Goal: Task Accomplishment & Management: Use online tool/utility

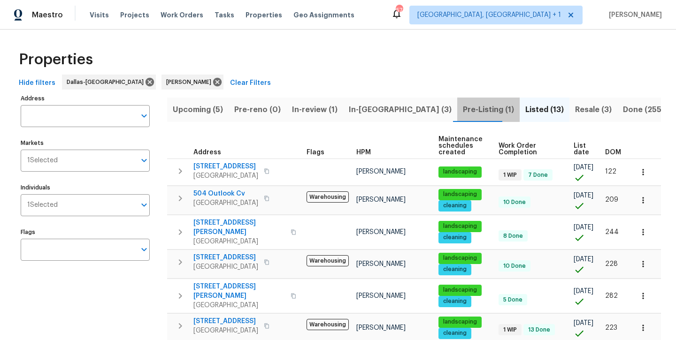
click at [463, 111] on span "Pre-Listing (1)" at bounding box center [488, 109] width 51 height 13
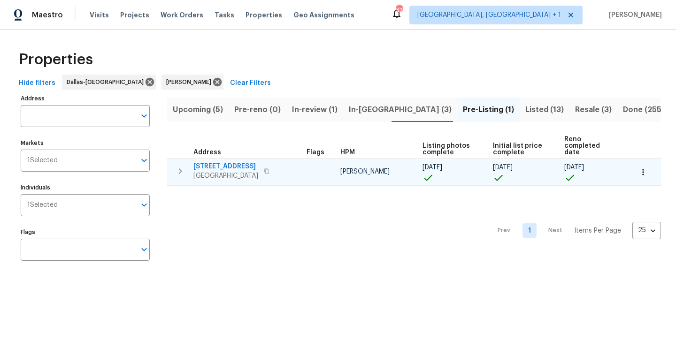
click at [223, 162] on span "300 Woodland Trl" at bounding box center [225, 166] width 65 height 9
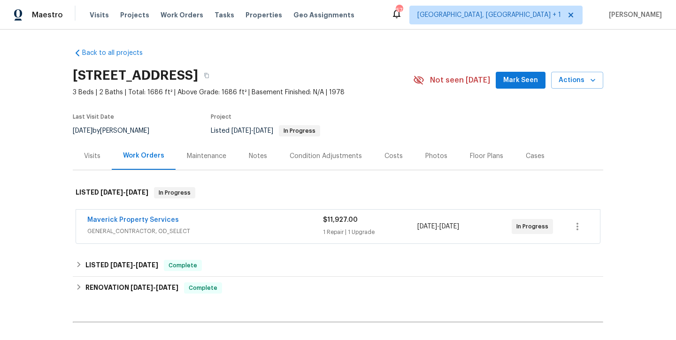
scroll to position [83, 0]
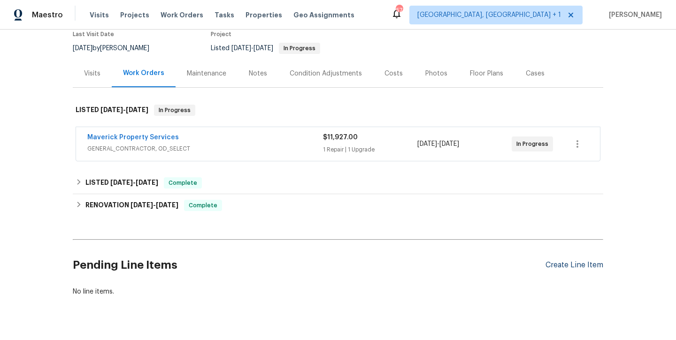
click at [567, 266] on div "Create Line Item" at bounding box center [575, 265] width 58 height 9
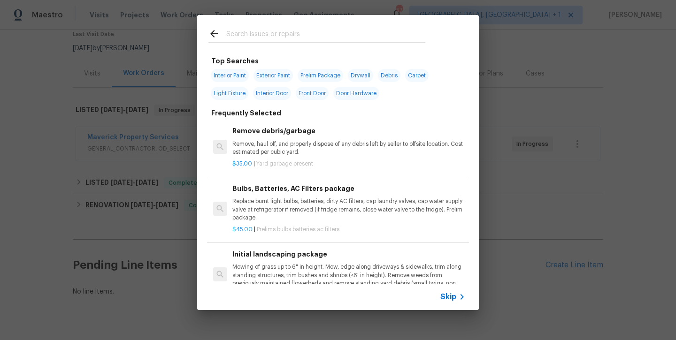
click at [263, 32] on input "text" at bounding box center [325, 35] width 199 height 14
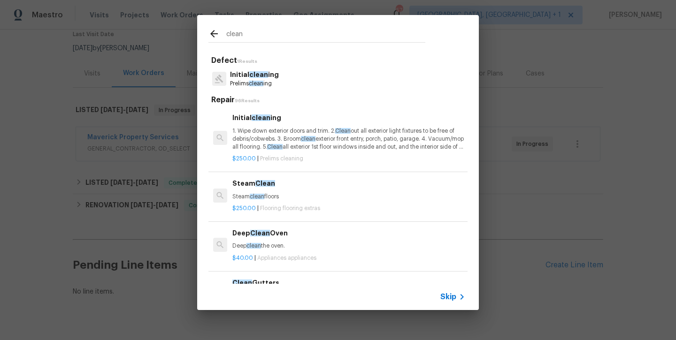
type input "clean"
click at [277, 128] on p "1. Wipe down exterior doors and trim. 2. Clean out all exterior light fixtures …" at bounding box center [348, 139] width 233 height 24
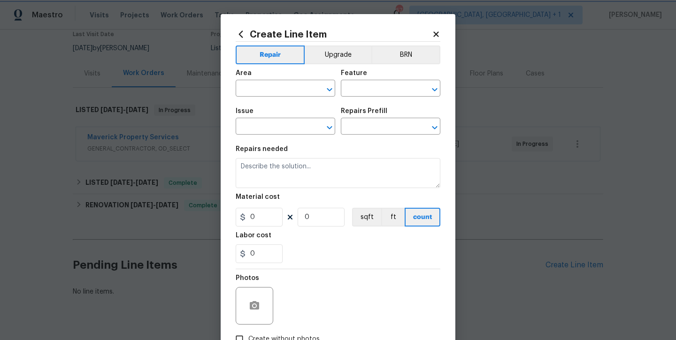
type input "Home Readiness Packages"
type input "Initial cleaning"
type textarea "1. Wipe down exterior doors and trim. 2. Clean out all exterior light fixtures …"
type input "1"
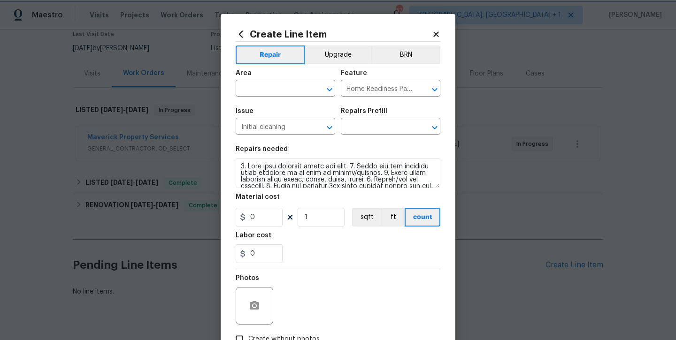
type input "Initial cleaning $250.00"
type input "250"
click at [260, 89] on input "text" at bounding box center [272, 89] width 73 height 15
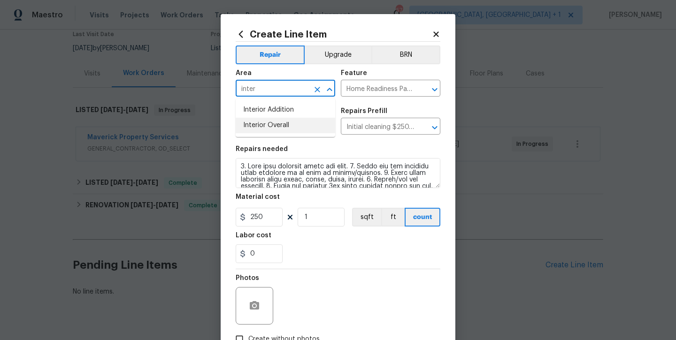
click at [266, 122] on li "Interior Overall" at bounding box center [286, 125] width 100 height 15
type input "Interior Overall"
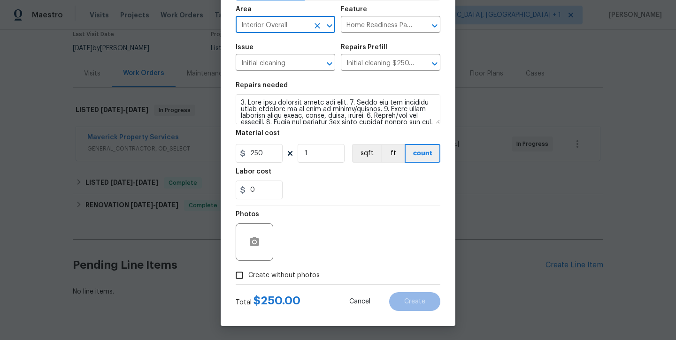
click at [287, 267] on label "Create without photos" at bounding box center [275, 276] width 89 height 18
click at [248, 267] on input "Create without photos" at bounding box center [240, 276] width 18 height 18
checkbox input "true"
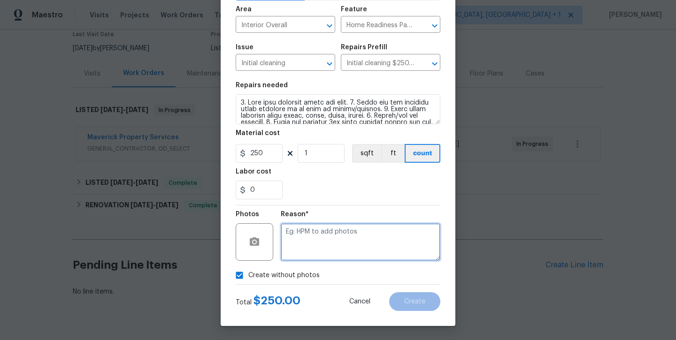
click at [308, 239] on textarea at bounding box center [361, 242] width 160 height 38
type textarea "will add later"
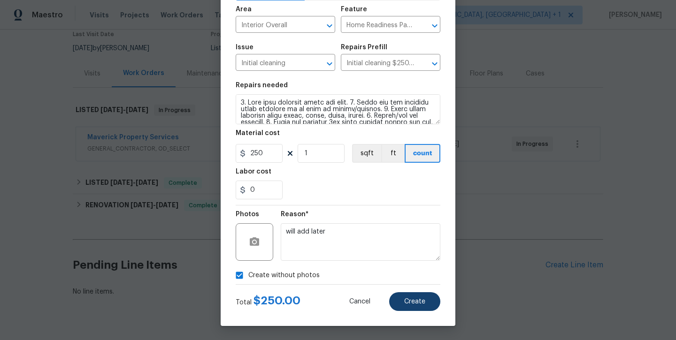
click at [412, 306] on button "Create" at bounding box center [414, 301] width 51 height 19
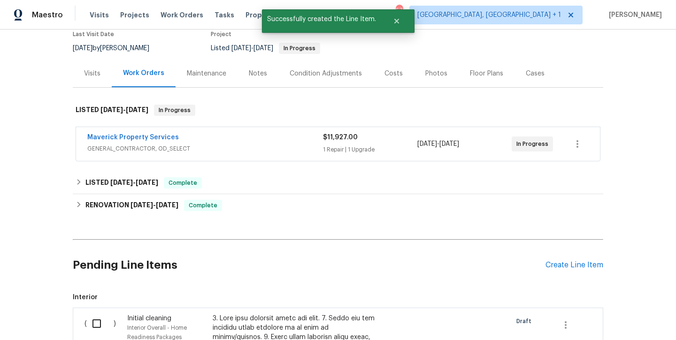
click at [101, 322] on input "checkbox" at bounding box center [100, 324] width 27 height 20
checkbox input "true"
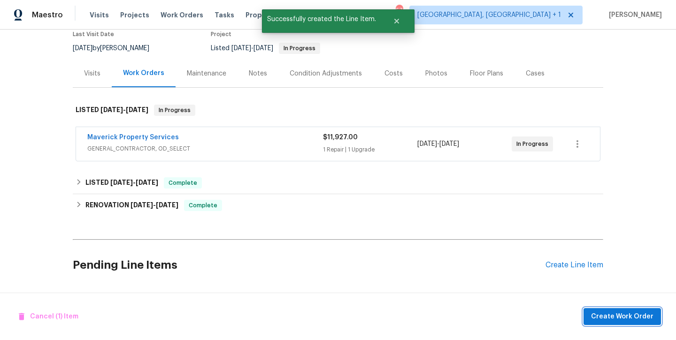
click at [631, 314] on span "Create Work Order" at bounding box center [622, 317] width 62 height 12
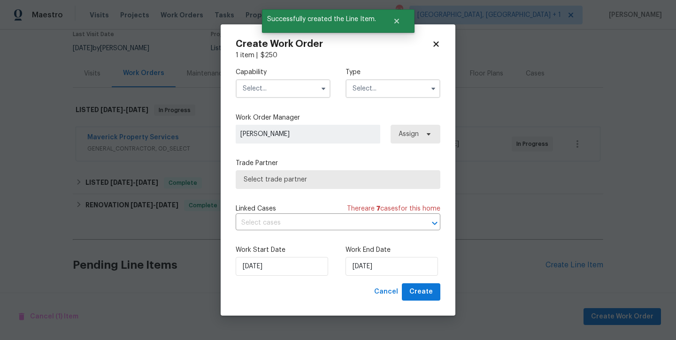
click at [289, 86] on input "text" at bounding box center [283, 88] width 95 height 19
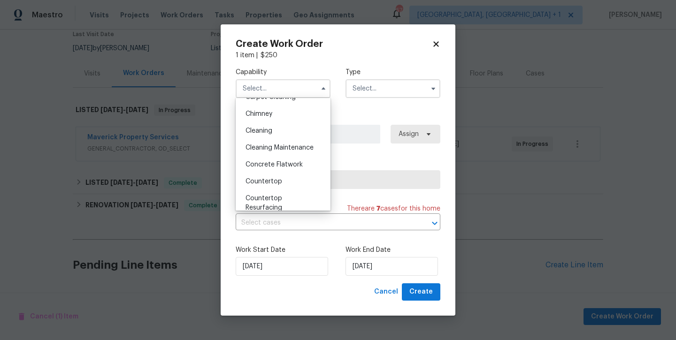
scroll to position [85, 0]
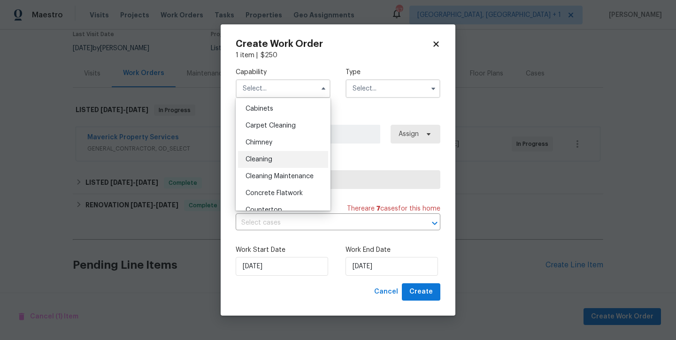
click at [272, 165] on div "Cleaning" at bounding box center [283, 159] width 90 height 17
type input "Cleaning"
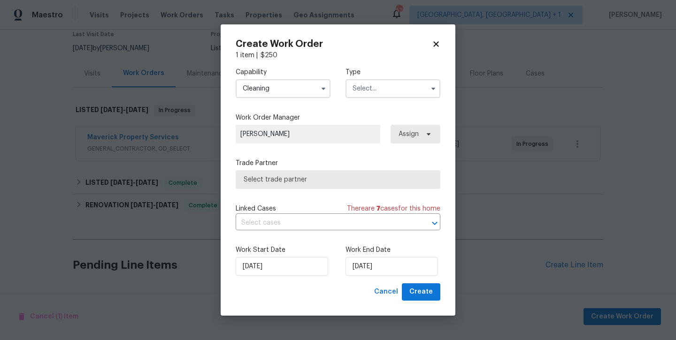
click at [373, 84] on input "text" at bounding box center [393, 88] width 95 height 19
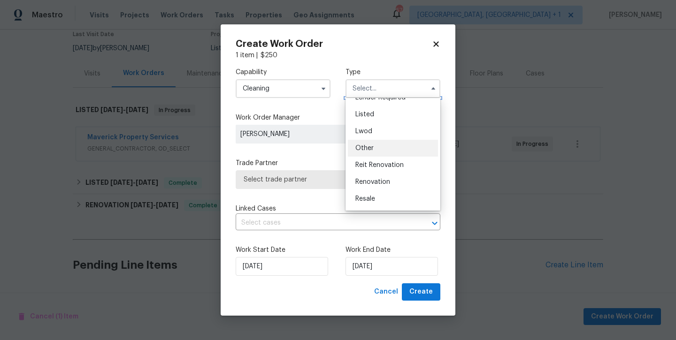
scroll to position [80, 0]
click at [363, 109] on div "Listed" at bounding box center [393, 113] width 90 height 17
type input "Listed"
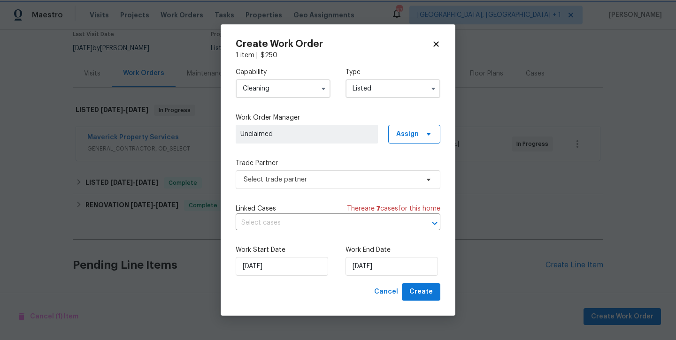
scroll to position [0, 0]
click at [410, 138] on span "Assign" at bounding box center [407, 134] width 23 height 9
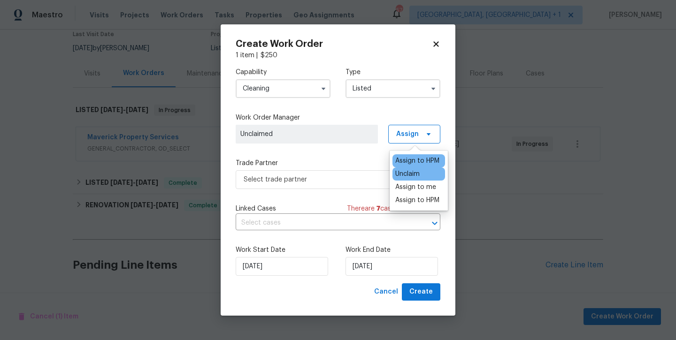
click at [410, 159] on div "Assign to HPM" at bounding box center [417, 160] width 44 height 9
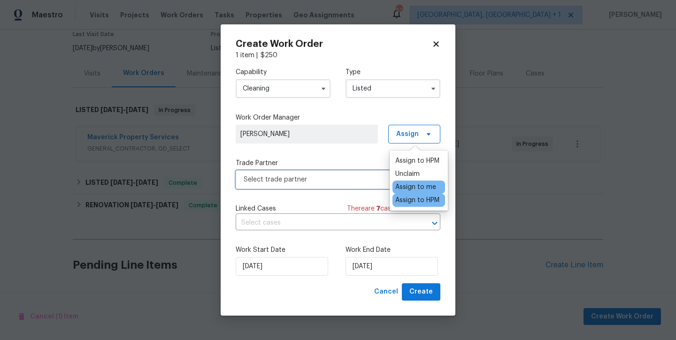
click at [310, 184] on span "Select trade partner" at bounding box center [331, 179] width 175 height 9
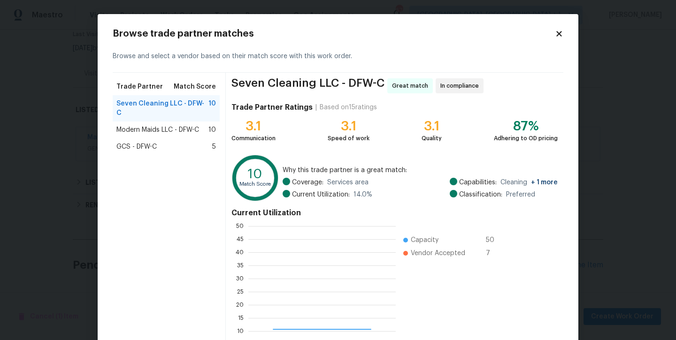
scroll to position [131, 147]
click at [192, 125] on span "Modern Maids LLC - DFW-C" at bounding box center [157, 129] width 83 height 9
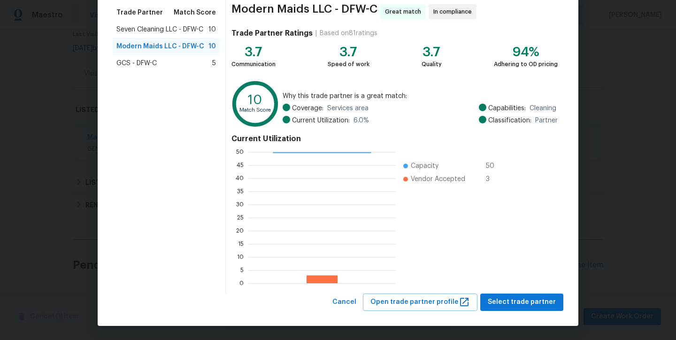
scroll to position [74, 0]
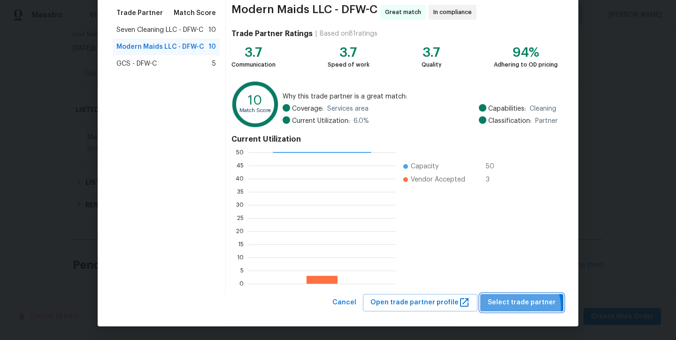
click at [522, 308] on span "Select trade partner" at bounding box center [522, 303] width 68 height 12
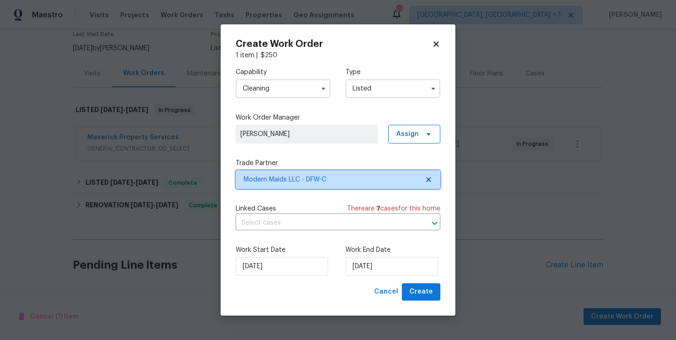
scroll to position [0, 0]
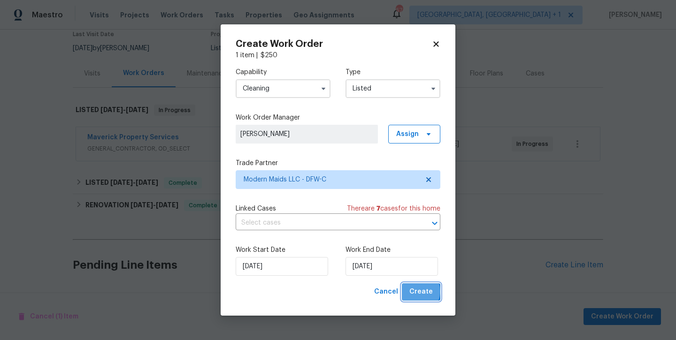
click at [419, 292] on span "Create" at bounding box center [420, 292] width 23 height 12
checkbox input "false"
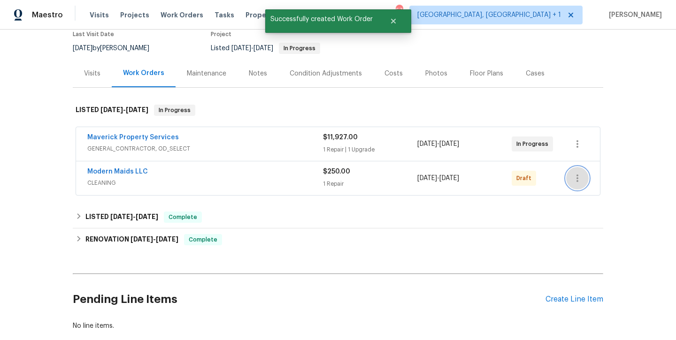
click at [573, 174] on icon "button" at bounding box center [577, 178] width 11 height 11
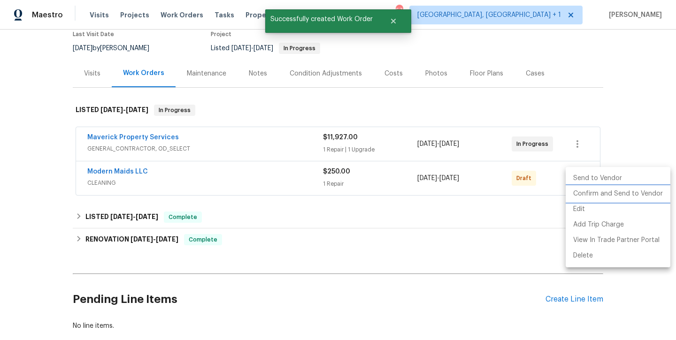
click at [576, 193] on li "Confirm and Send to Vendor" at bounding box center [618, 193] width 105 height 15
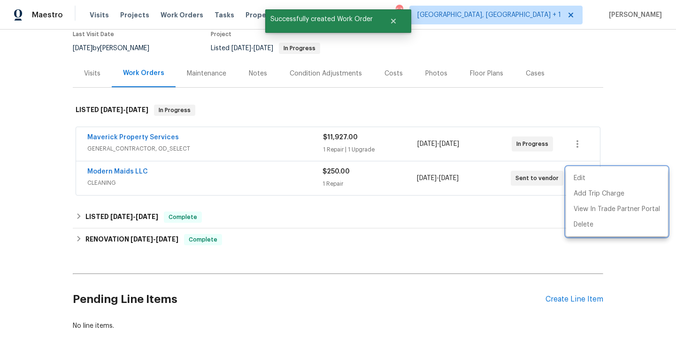
click at [126, 171] on div at bounding box center [338, 170] width 676 height 340
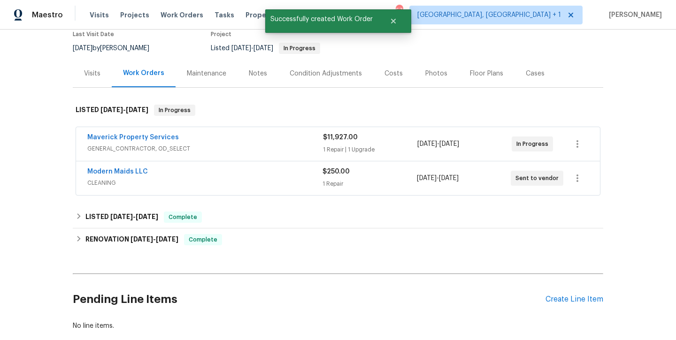
click at [126, 171] on link "Modern Maids LLC" at bounding box center [117, 172] width 61 height 7
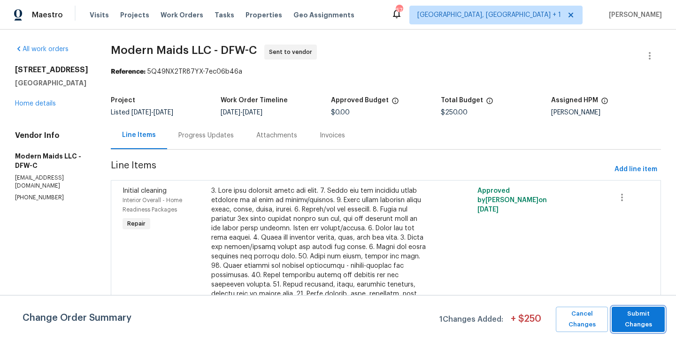
click at [619, 312] on span "Submit Changes" at bounding box center [638, 320] width 44 height 22
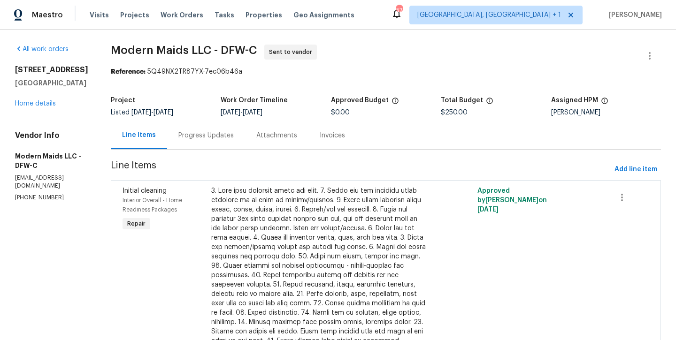
click at [233, 141] on div "Progress Updates" at bounding box center [206, 136] width 78 height 28
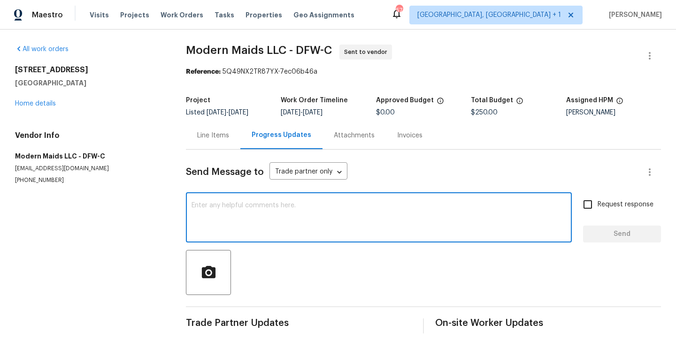
click at [236, 218] on textarea at bounding box center [379, 218] width 375 height 33
type textarea "Can we please clean this one tomorrow?"
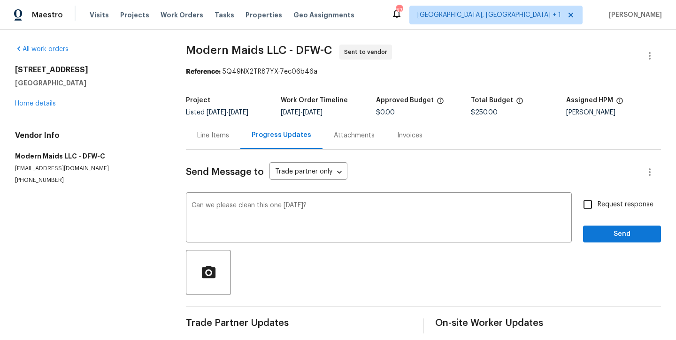
click at [640, 205] on span "Request response" at bounding box center [626, 205] width 56 height 10
click at [598, 205] on input "Request response" at bounding box center [588, 205] width 20 height 20
checkbox input "true"
click at [628, 243] on button "Send" at bounding box center [622, 234] width 78 height 17
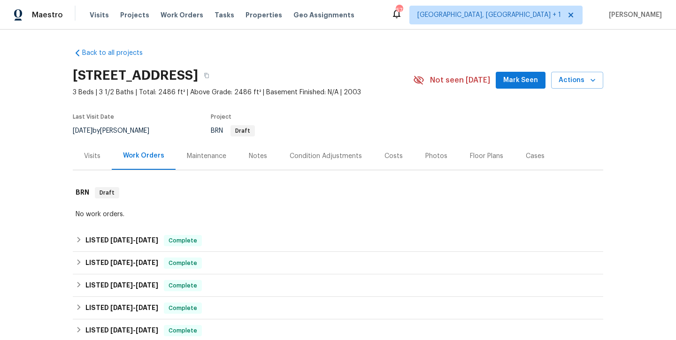
scroll to position [2, 0]
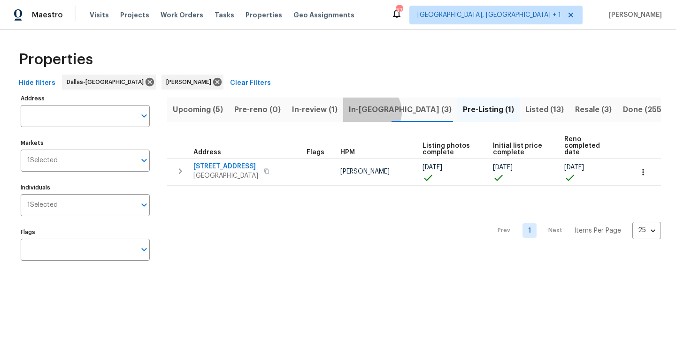
click at [369, 112] on span "In-[GEOGRAPHIC_DATA] (3)" at bounding box center [400, 109] width 103 height 13
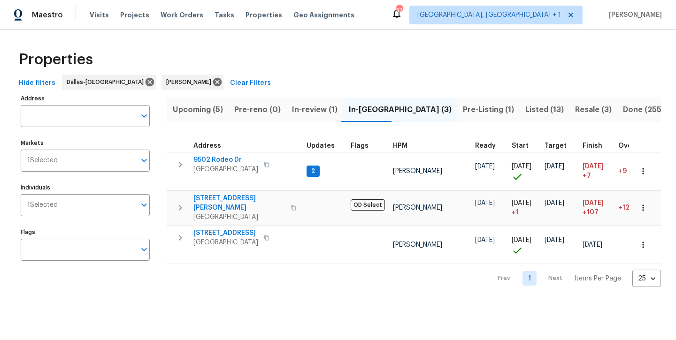
click at [312, 113] on span "In-review (1)" at bounding box center [315, 109] width 46 height 13
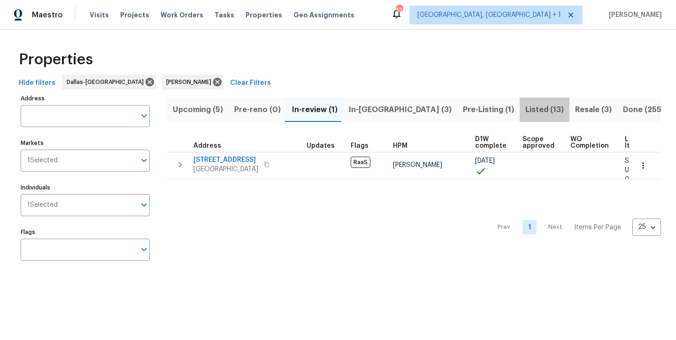
click at [525, 106] on span "Listed (13)" at bounding box center [544, 109] width 38 height 13
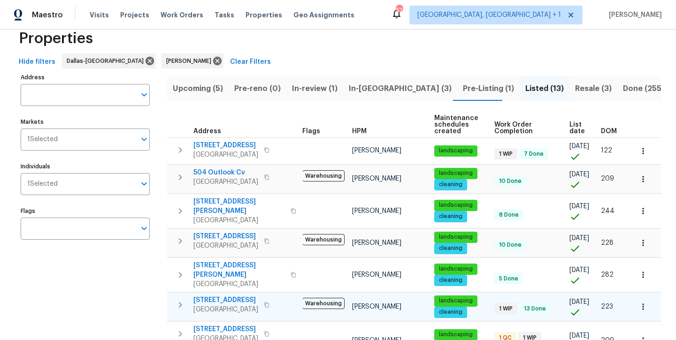
scroll to position [21, 0]
